Goal: Task Accomplishment & Management: Complete application form

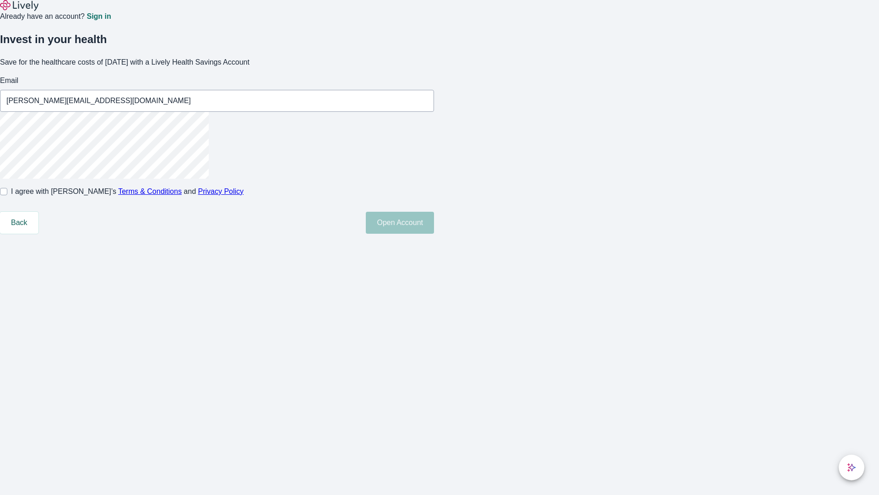
click at [7, 195] on input "I agree with Lively’s Terms & Conditions and Privacy Policy" at bounding box center [3, 191] width 7 height 7
checkbox input "true"
click at [434, 234] on button "Open Account" at bounding box center [400, 223] width 68 height 22
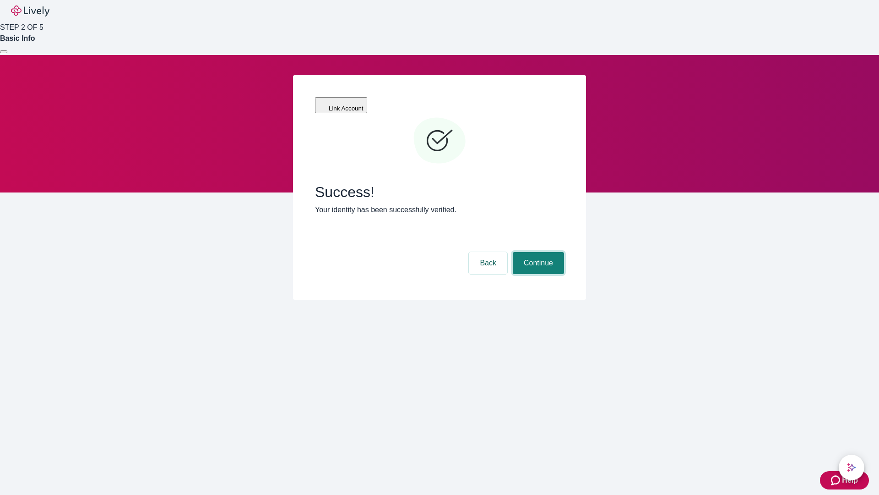
click at [537, 252] on button "Continue" at bounding box center [538, 263] width 51 height 22
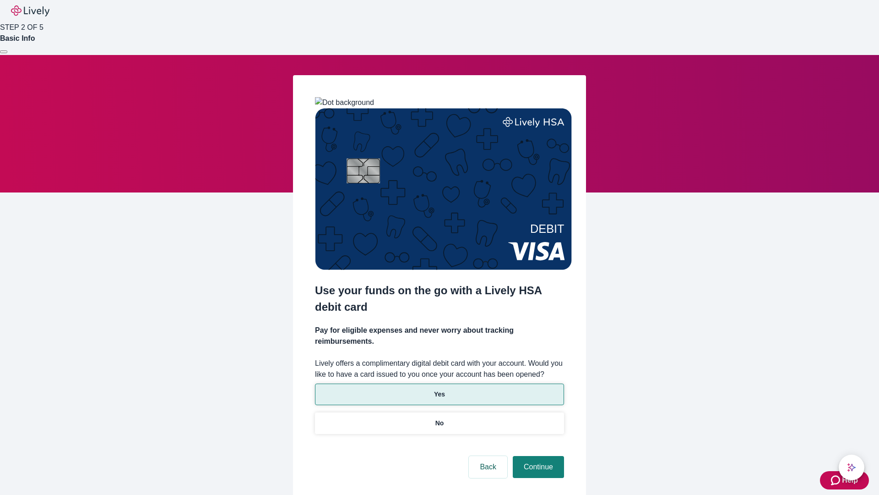
click at [439, 389] on p "Yes" at bounding box center [439, 394] width 11 height 10
click at [537, 456] on button "Continue" at bounding box center [538, 467] width 51 height 22
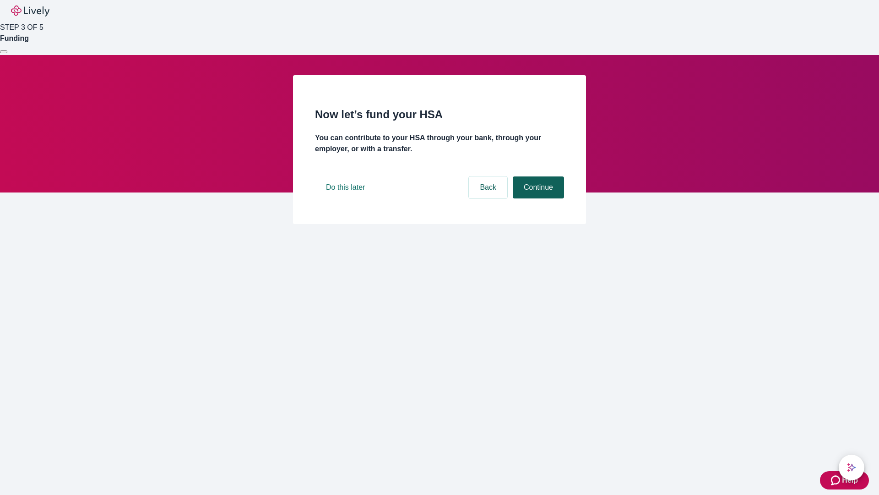
click at [537, 198] on button "Continue" at bounding box center [538, 187] width 51 height 22
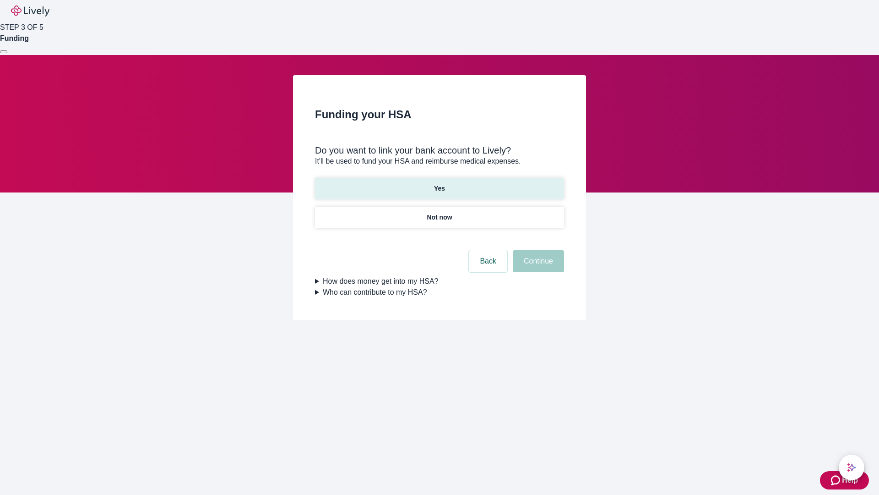
click at [439, 184] on p "Yes" at bounding box center [439, 189] width 11 height 10
click at [537, 250] on button "Continue" at bounding box center [538, 261] width 51 height 22
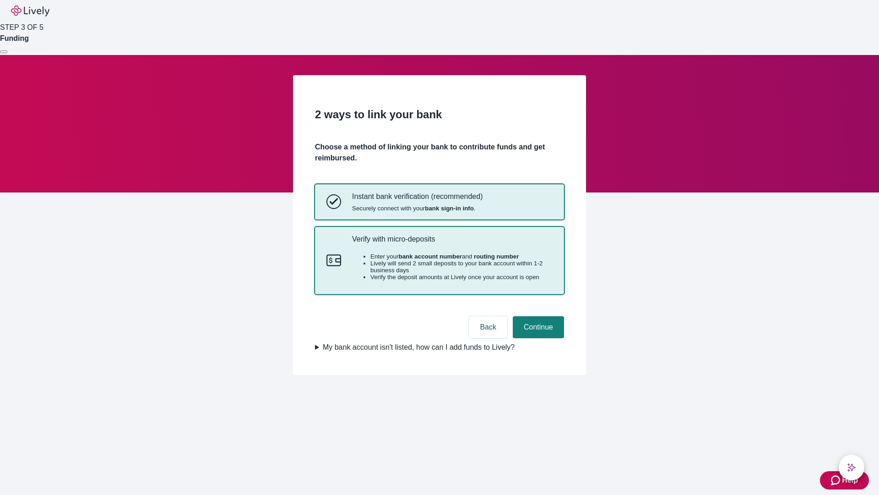
click at [452, 243] on p "Verify with micro-deposits" at bounding box center [452, 238] width 201 height 9
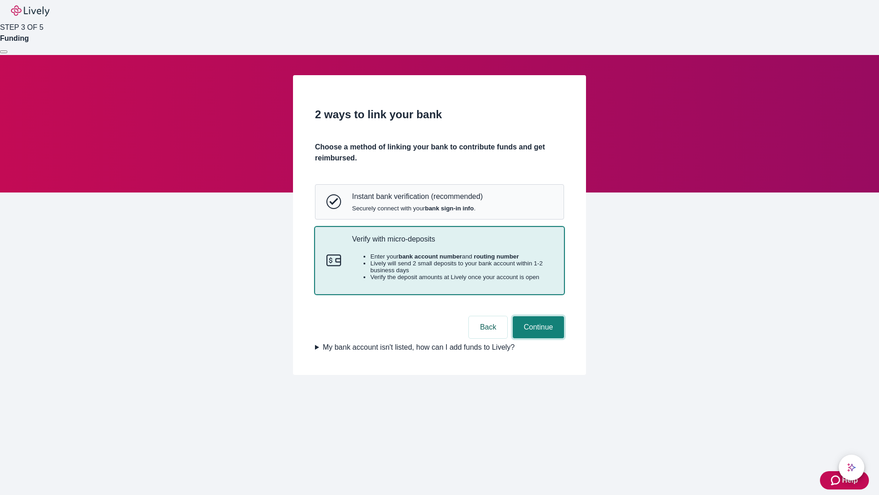
click at [537, 338] on button "Continue" at bounding box center [538, 327] width 51 height 22
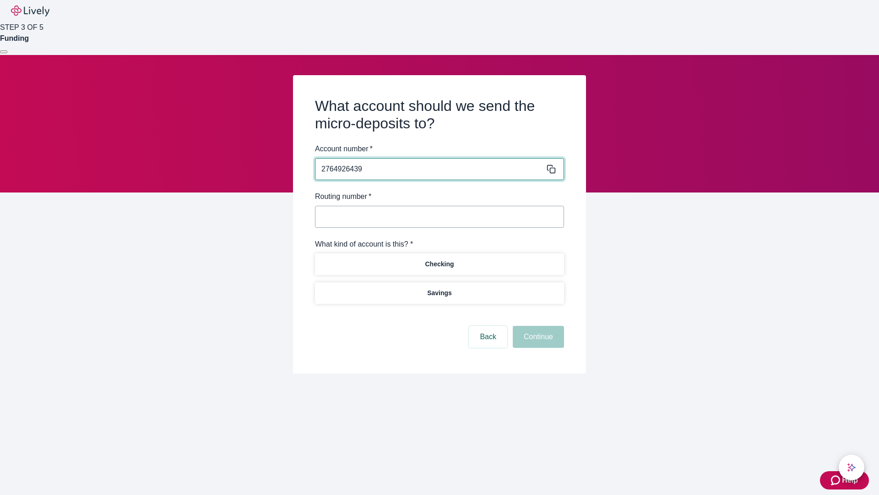
type input "2764926439"
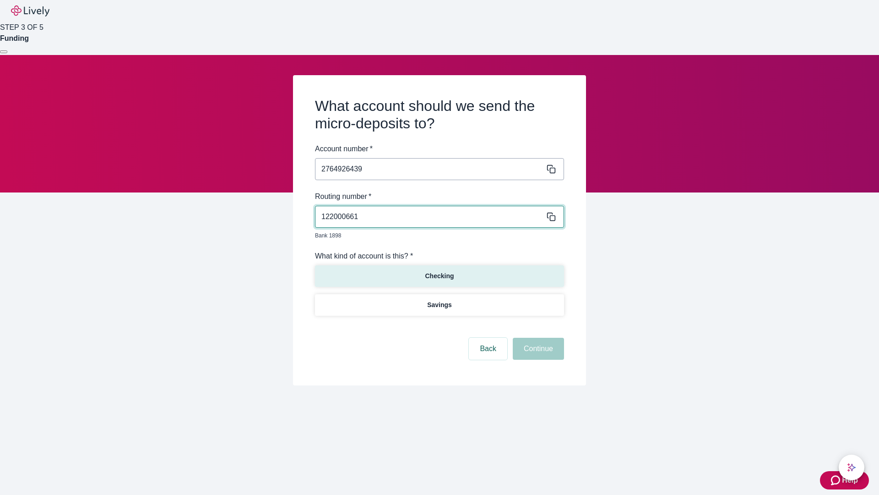
type input "122000661"
click at [439, 271] on p "Checking" at bounding box center [439, 276] width 29 height 10
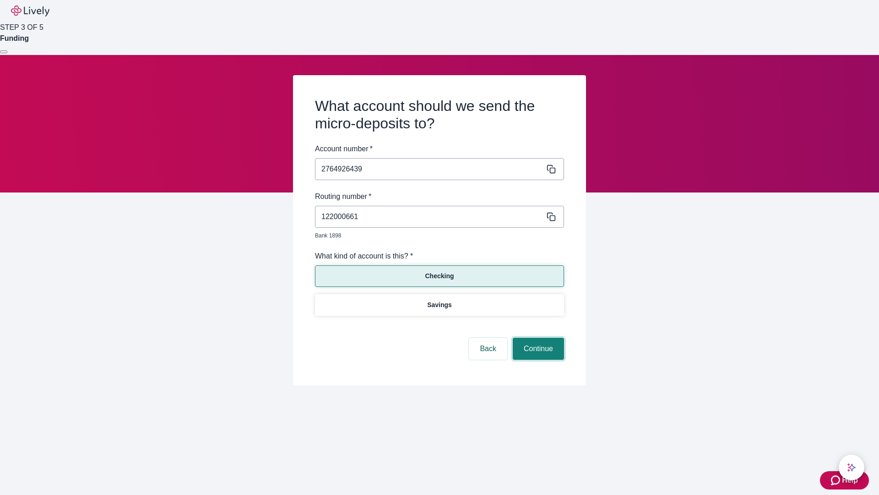
click at [537, 338] on button "Continue" at bounding box center [538, 348] width 51 height 22
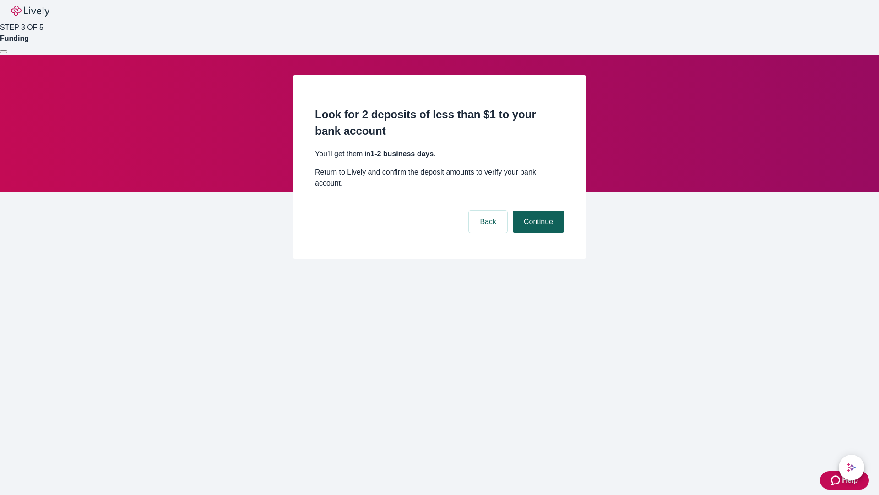
click at [537, 211] on button "Continue" at bounding box center [538, 222] width 51 height 22
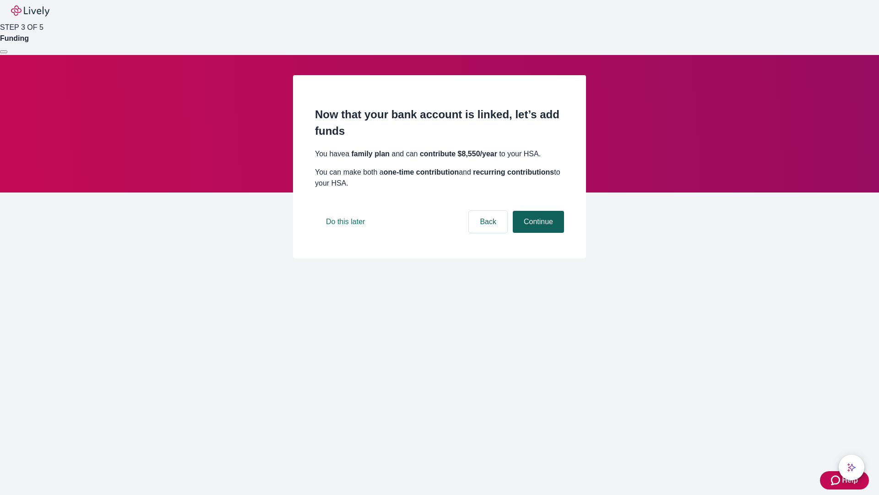
click at [537, 233] on button "Continue" at bounding box center [538, 222] width 51 height 22
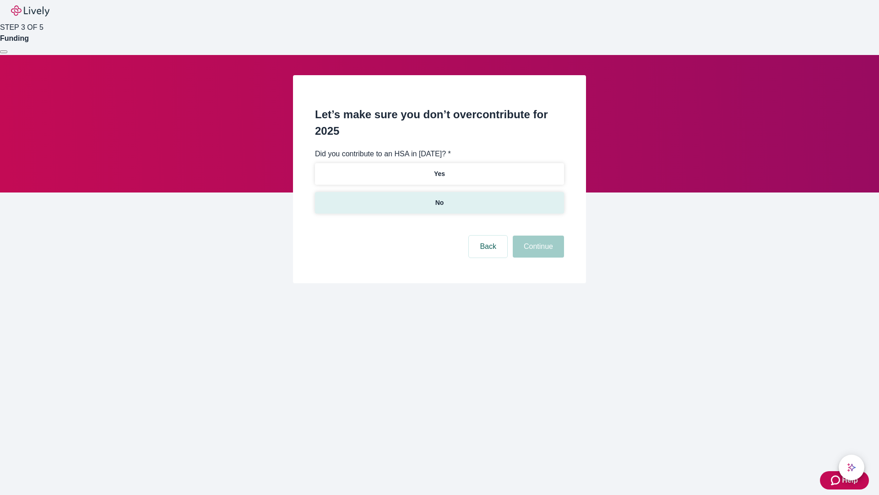
click at [439, 198] on p "No" at bounding box center [439, 203] width 9 height 10
click at [537, 235] on button "Continue" at bounding box center [538, 246] width 51 height 22
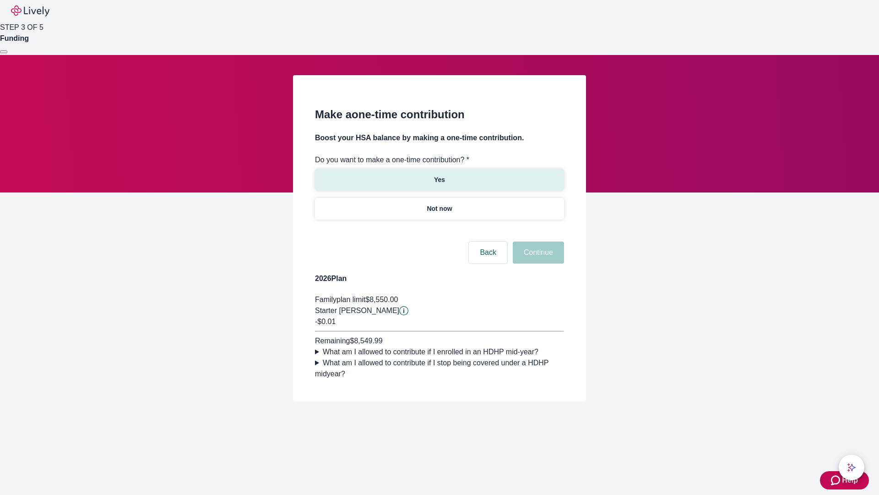
click at [439, 175] on p "Yes" at bounding box center [439, 180] width 11 height 10
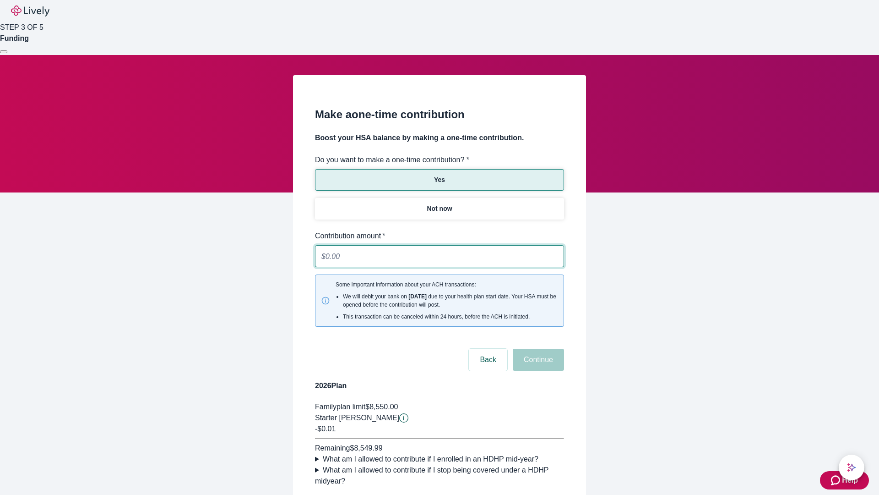
type input "0.01"
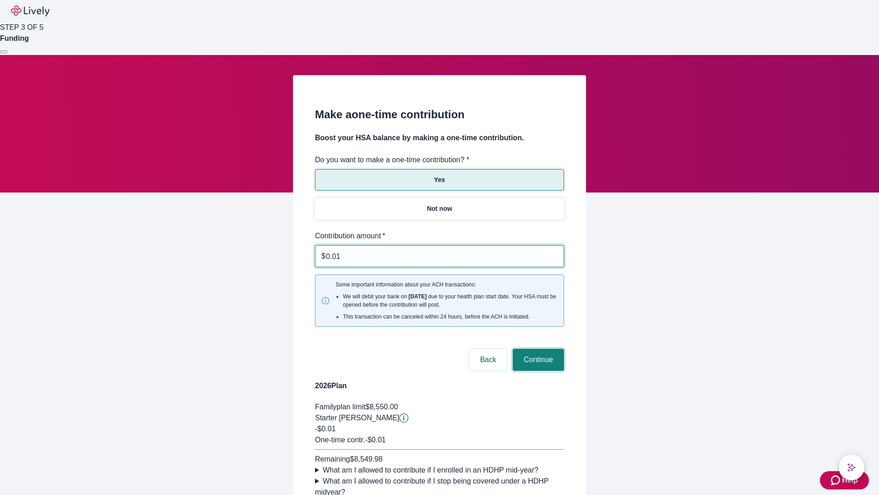
click at [537, 348] on button "Continue" at bounding box center [538, 359] width 51 height 22
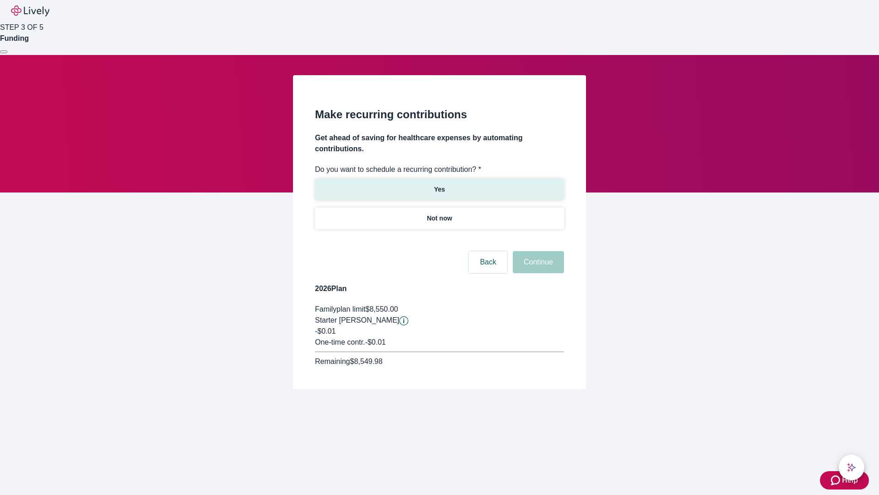
click at [439, 185] on p "Yes" at bounding box center [439, 190] width 11 height 10
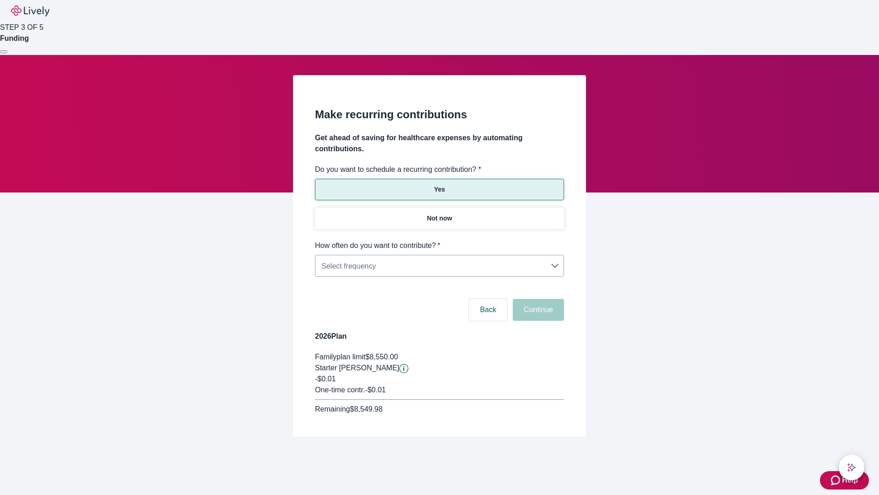
click at [439, 240] on body "Help STEP 3 OF 5 Funding Make recurring contributions Get ahead of saving for h…" at bounding box center [439, 240] width 879 height 480
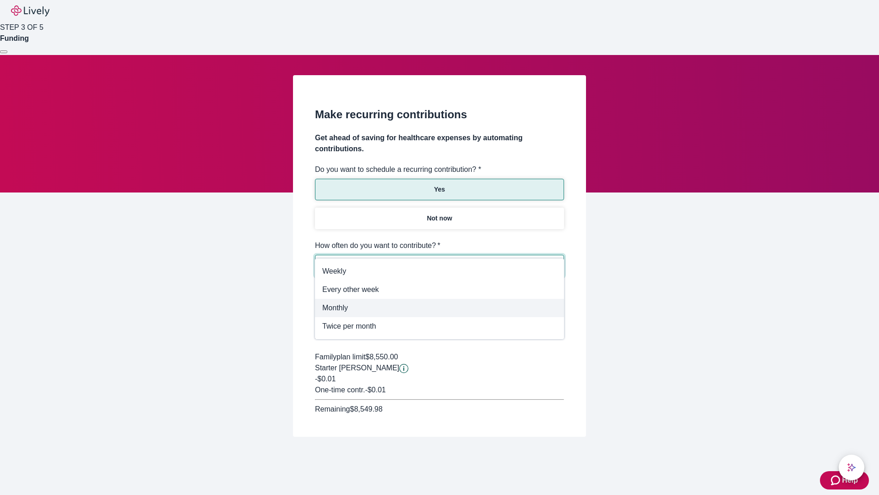
click at [440, 308] on span "Monthly" at bounding box center [439, 307] width 234 height 11
type input "Monthly"
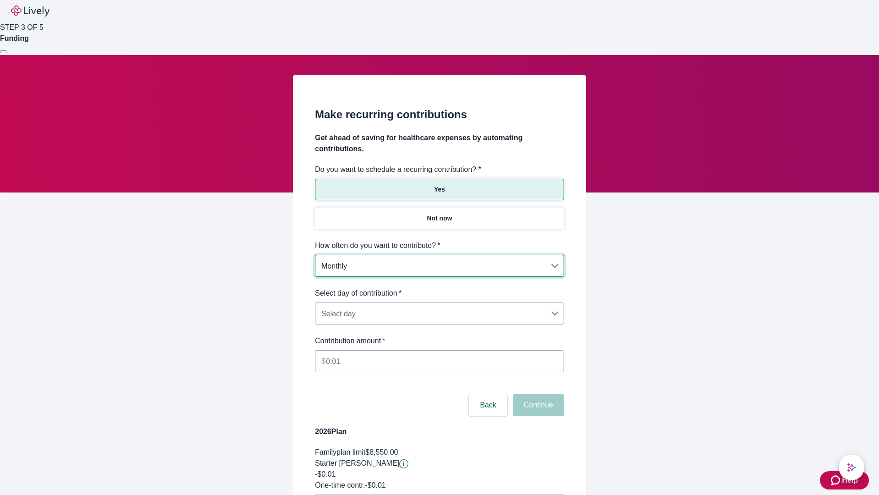
click at [439, 288] on body "Help STEP 3 OF 5 Funding Make recurring contributions Get ahead of saving for h…" at bounding box center [439, 288] width 879 height 576
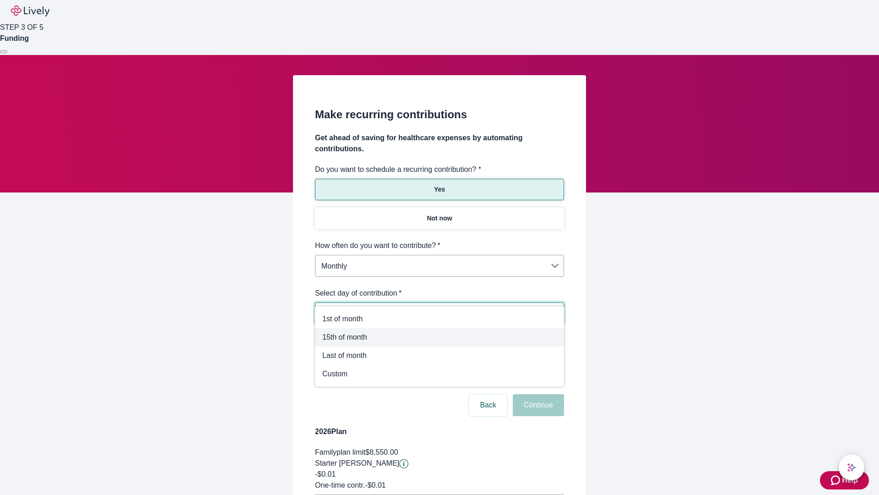
click at [440, 337] on span "15th of month" at bounding box center [439, 337] width 234 height 11
type input "Monthly15th"
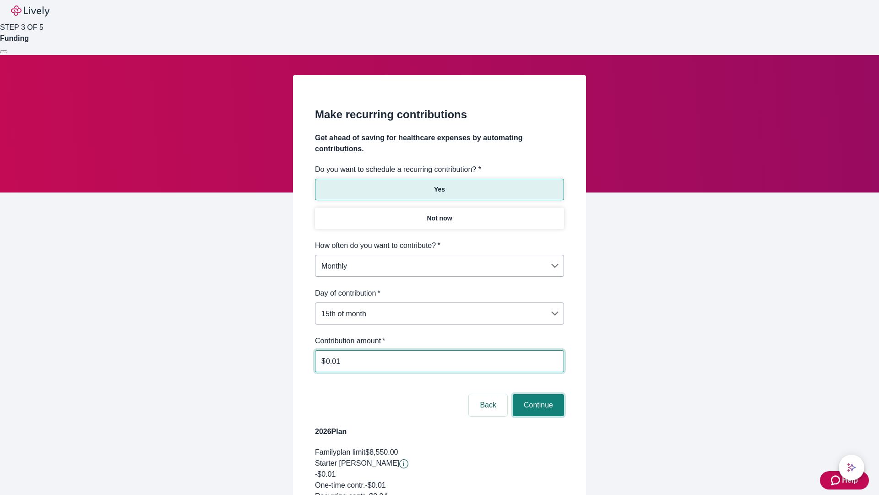
click at [537, 394] on button "Continue" at bounding box center [538, 405] width 51 height 22
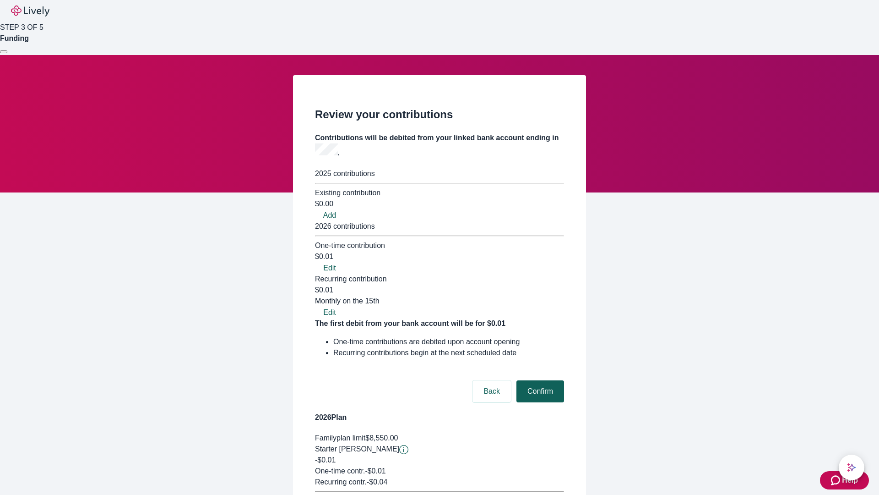
click at [539, 380] on button "Confirm" at bounding box center [541, 391] width 48 height 22
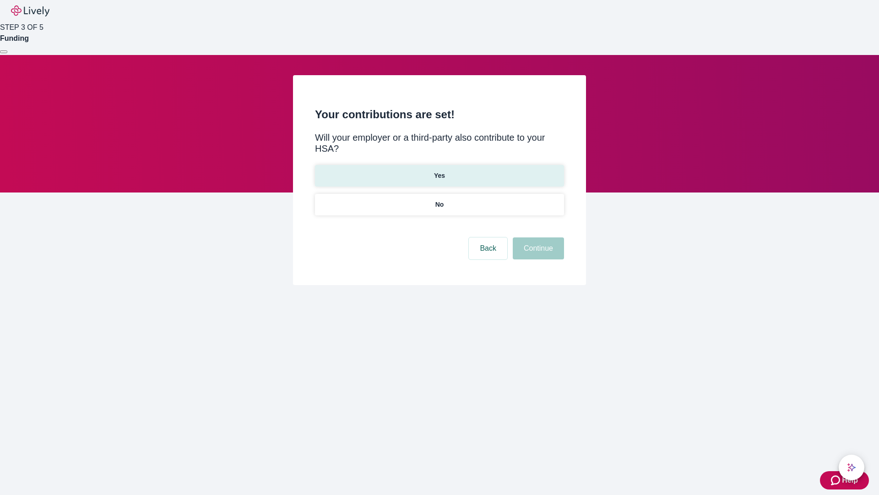
click at [439, 171] on p "Yes" at bounding box center [439, 176] width 11 height 10
click at [537, 237] on button "Continue" at bounding box center [538, 248] width 51 height 22
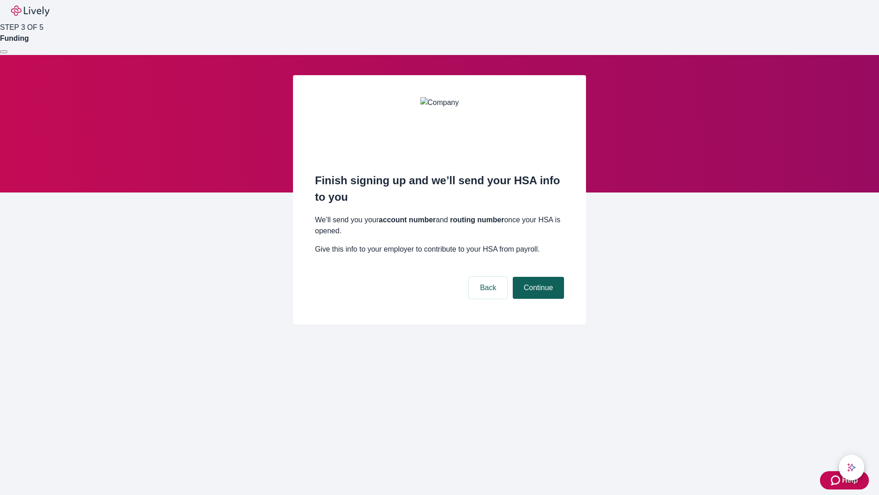
click at [537, 277] on button "Continue" at bounding box center [538, 288] width 51 height 22
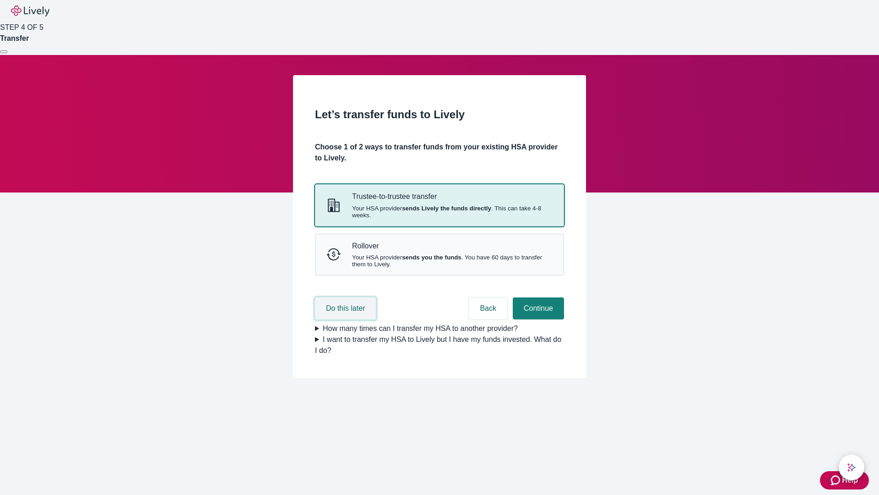
click at [347, 319] on button "Do this later" at bounding box center [345, 308] width 61 height 22
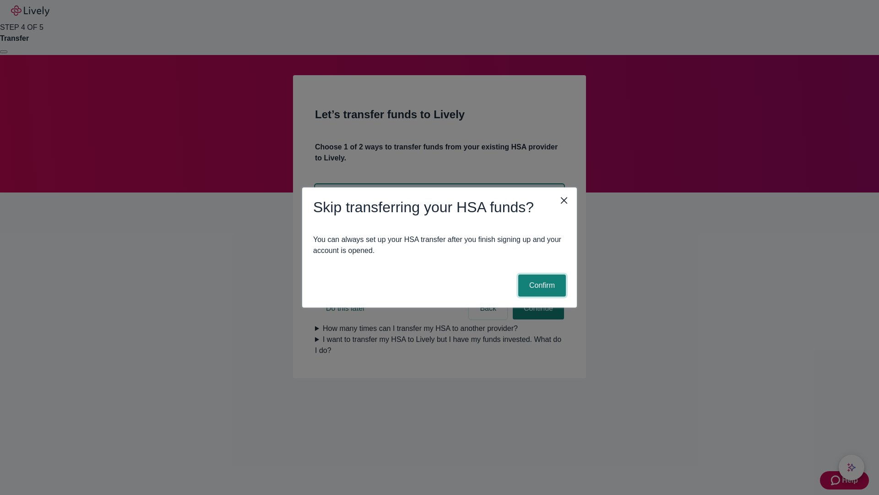
click at [541, 285] on button "Confirm" at bounding box center [542, 285] width 48 height 22
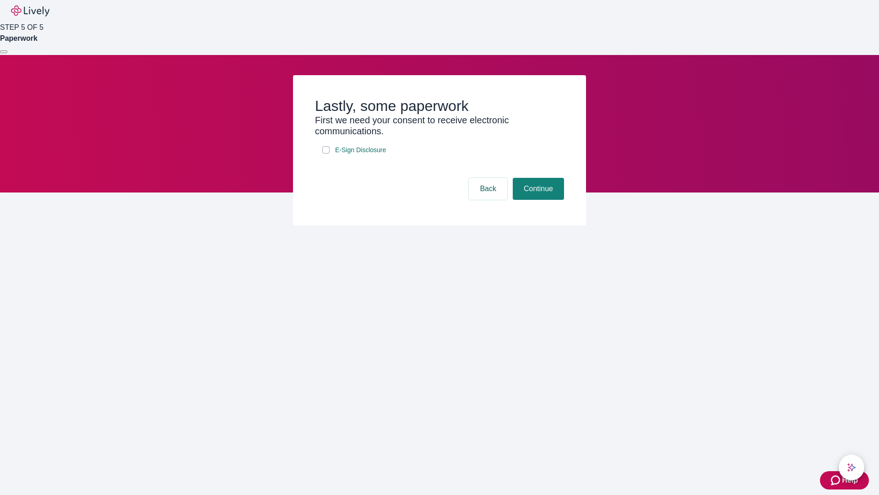
click at [326, 153] on input "E-Sign Disclosure" at bounding box center [325, 149] width 7 height 7
checkbox input "true"
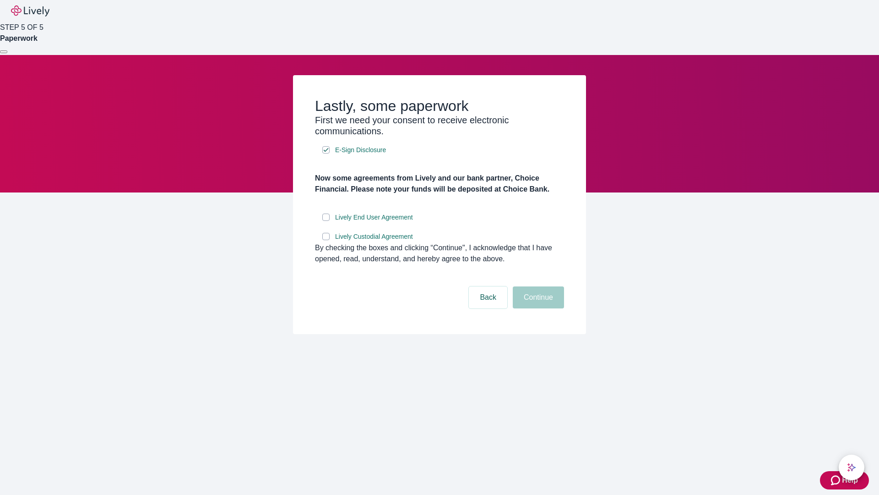
click at [326, 221] on input "Lively End User Agreement" at bounding box center [325, 216] width 7 height 7
checkbox input "true"
click at [326, 240] on input "Lively Custodial Agreement" at bounding box center [325, 236] width 7 height 7
checkbox input "true"
click at [537, 308] on button "Continue" at bounding box center [538, 297] width 51 height 22
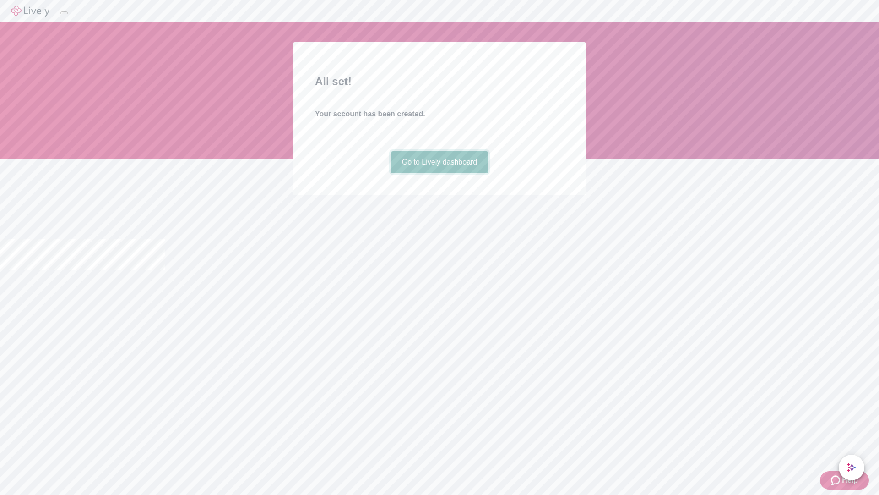
click at [439, 173] on link "Go to Lively dashboard" at bounding box center [440, 162] width 98 height 22
